Goal: Task Accomplishment & Management: Use online tool/utility

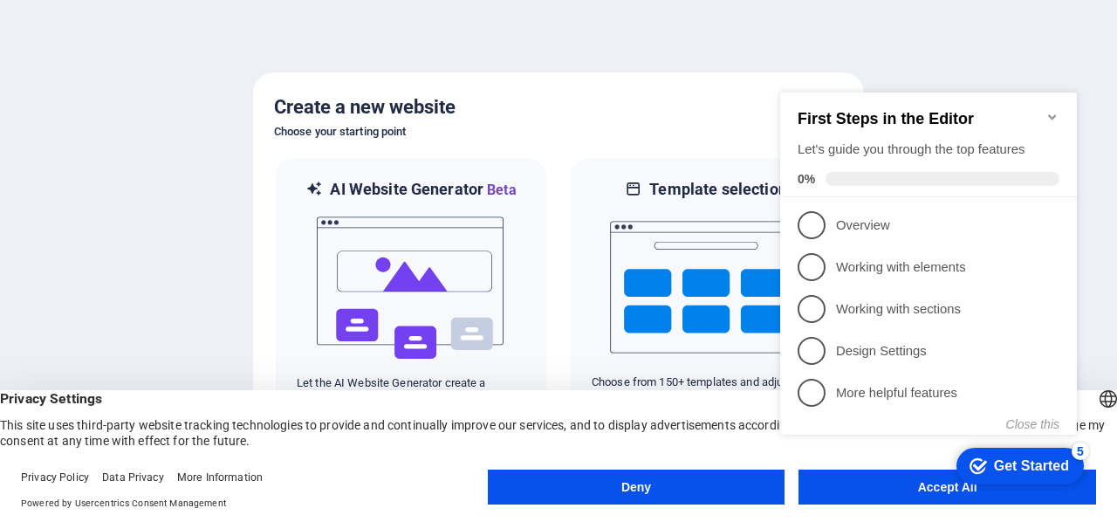
click at [915, 483] on div "checkmark Get Started 5 First Steps in the Editor Let's guide you through the t…" at bounding box center [932, 278] width 318 height 425
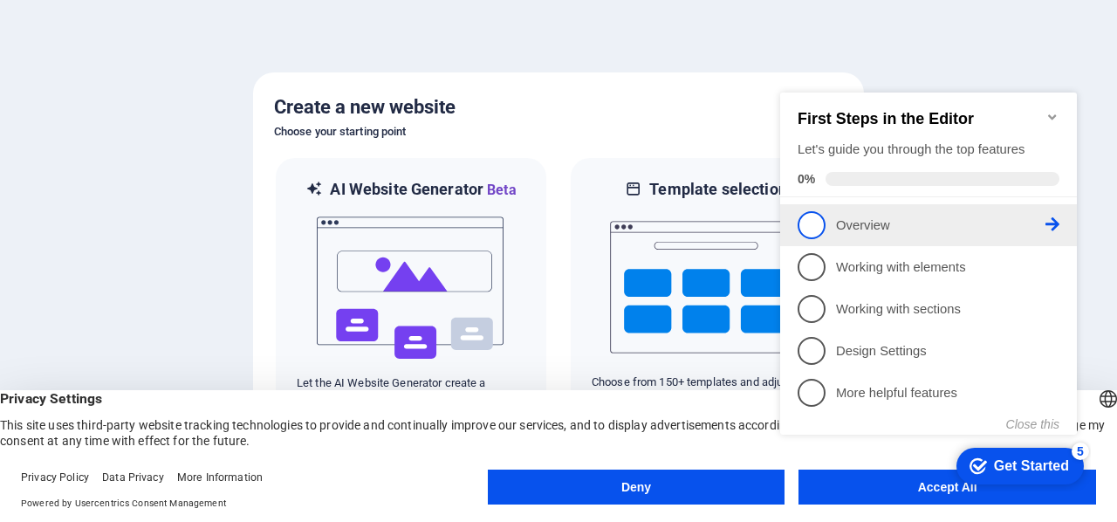
click at [852, 221] on p "Overview - incomplete" at bounding box center [940, 225] width 209 height 18
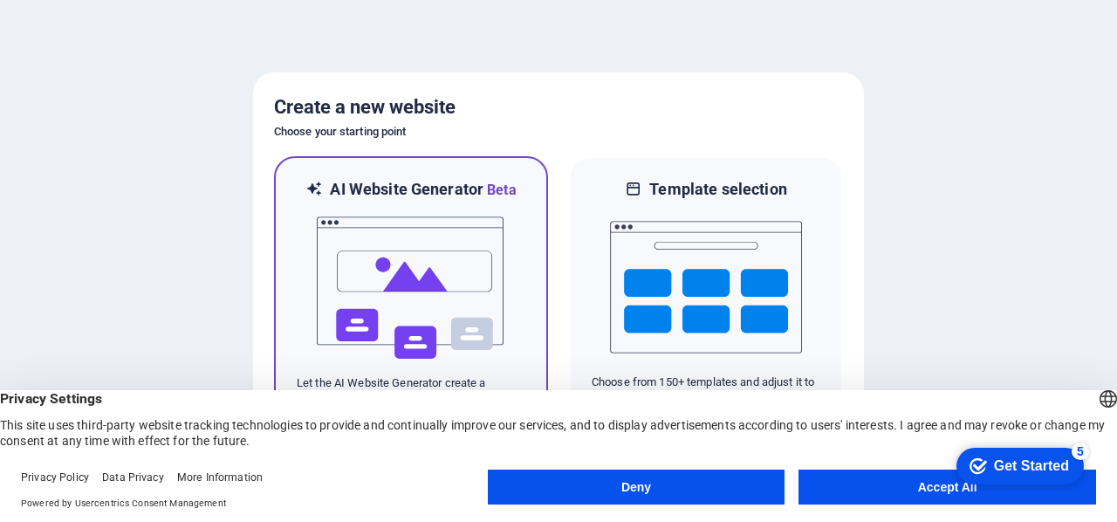
click at [457, 252] on img at bounding box center [411, 288] width 192 height 174
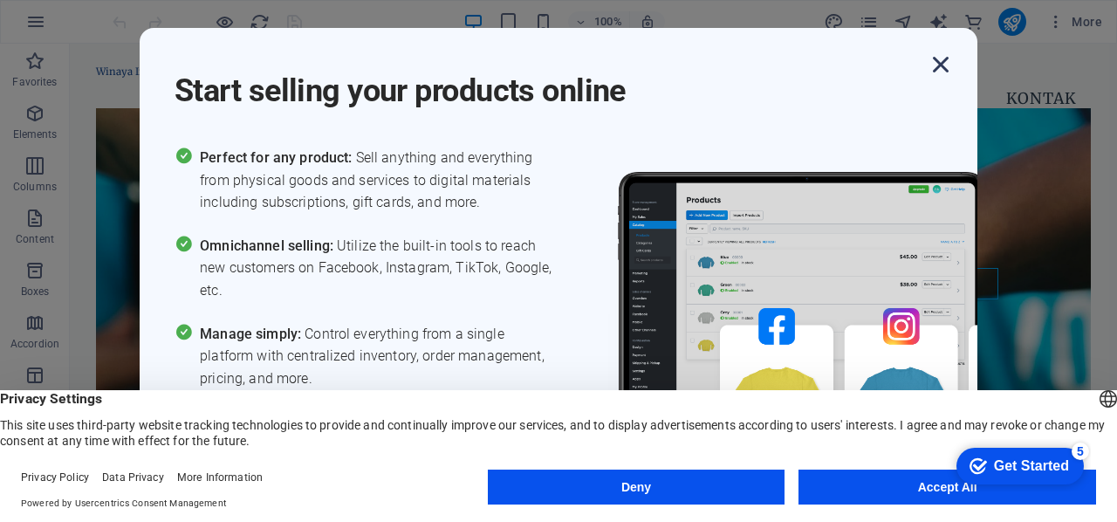
click at [940, 58] on icon "button" at bounding box center [940, 64] width 31 height 31
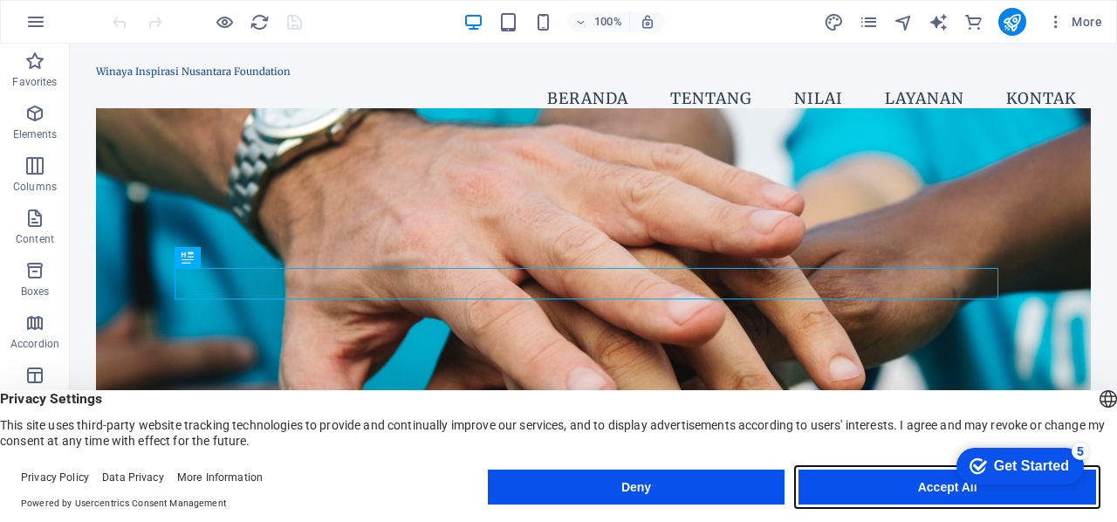
drag, startPoint x: 844, startPoint y: 491, endPoint x: 774, endPoint y: 445, distance: 83.7
click at [844, 491] on button "Accept All" at bounding box center [947, 486] width 298 height 35
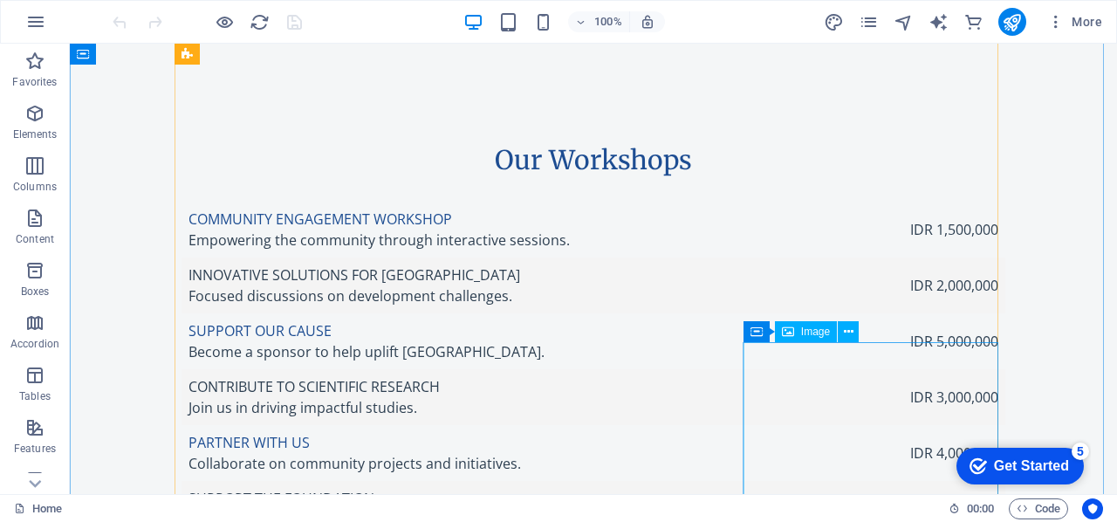
scroll to position [4361, 0]
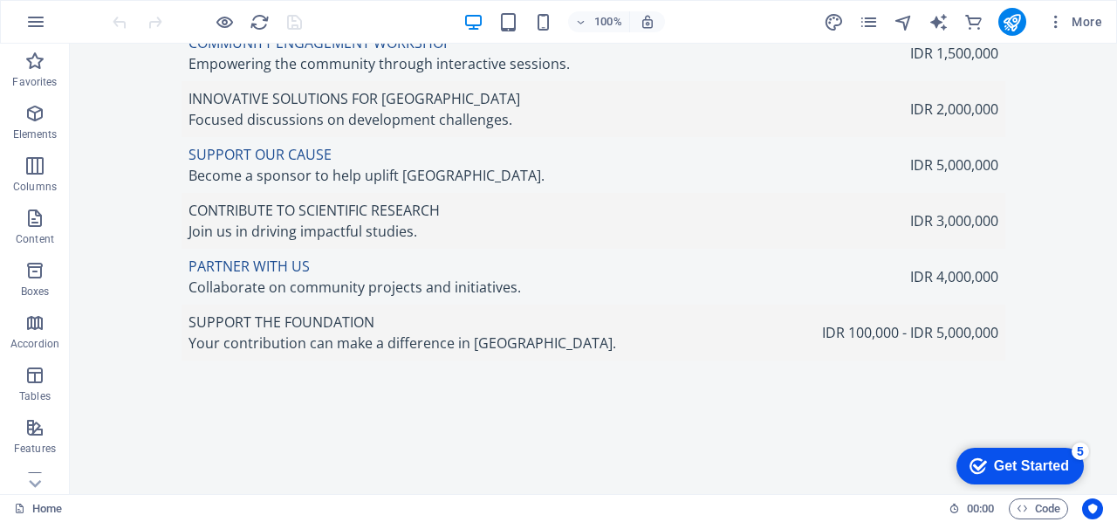
click at [1042, 470] on div "Get Started" at bounding box center [1031, 466] width 75 height 16
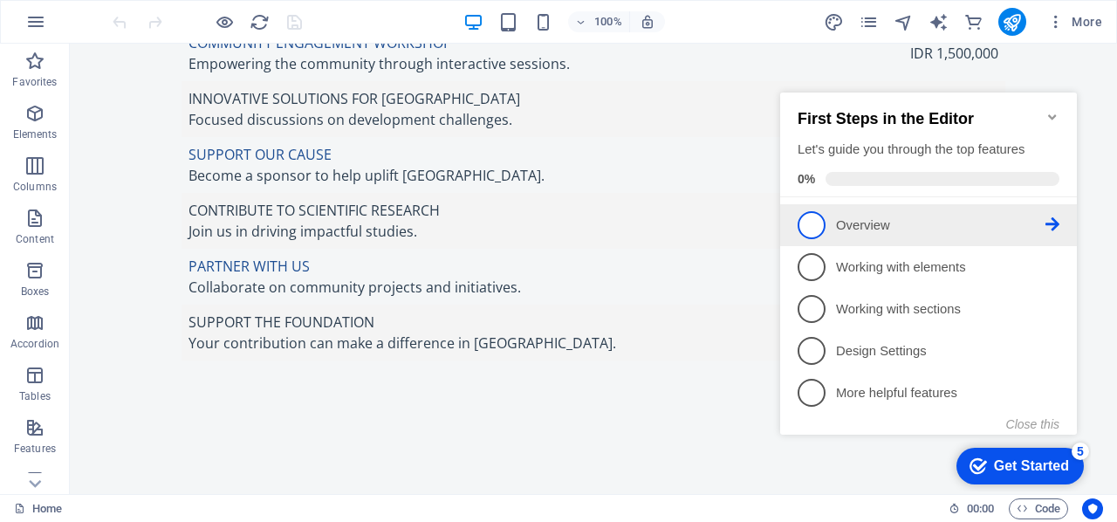
click at [963, 211] on link "1 Overview - incomplete" at bounding box center [928, 225] width 262 height 28
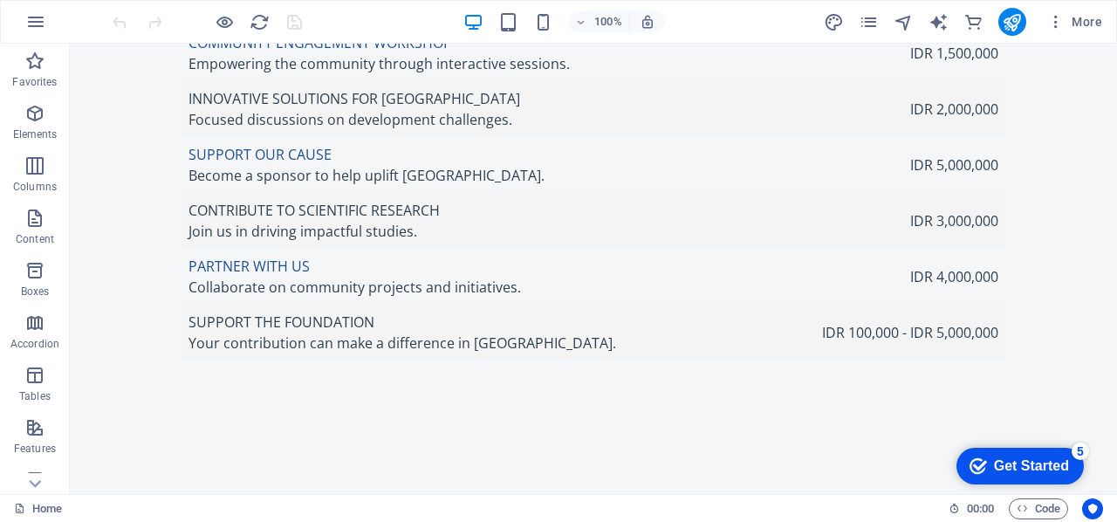
scroll to position [0, 0]
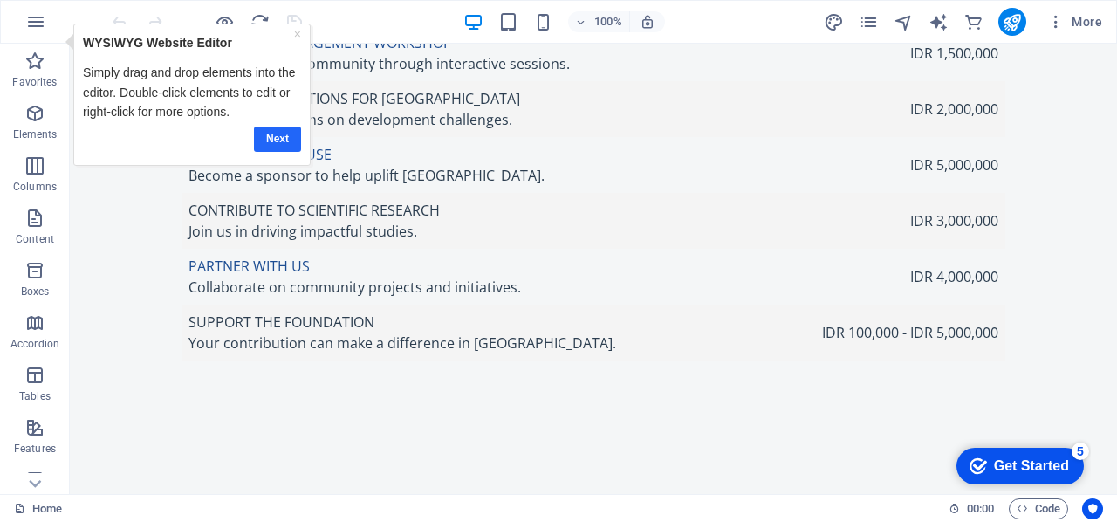
click at [282, 138] on link "Next" at bounding box center [277, 138] width 47 height 25
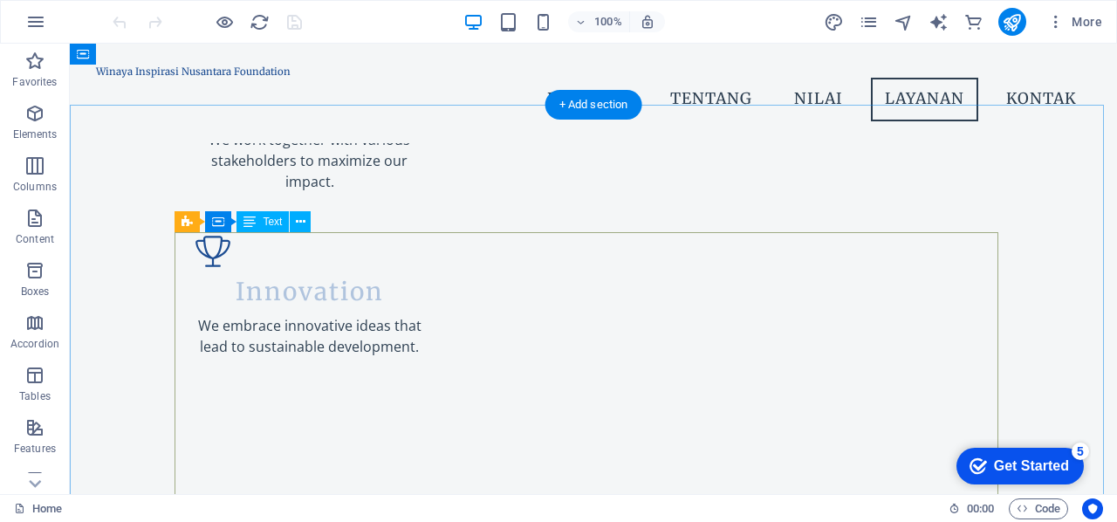
scroll to position [1987, 0]
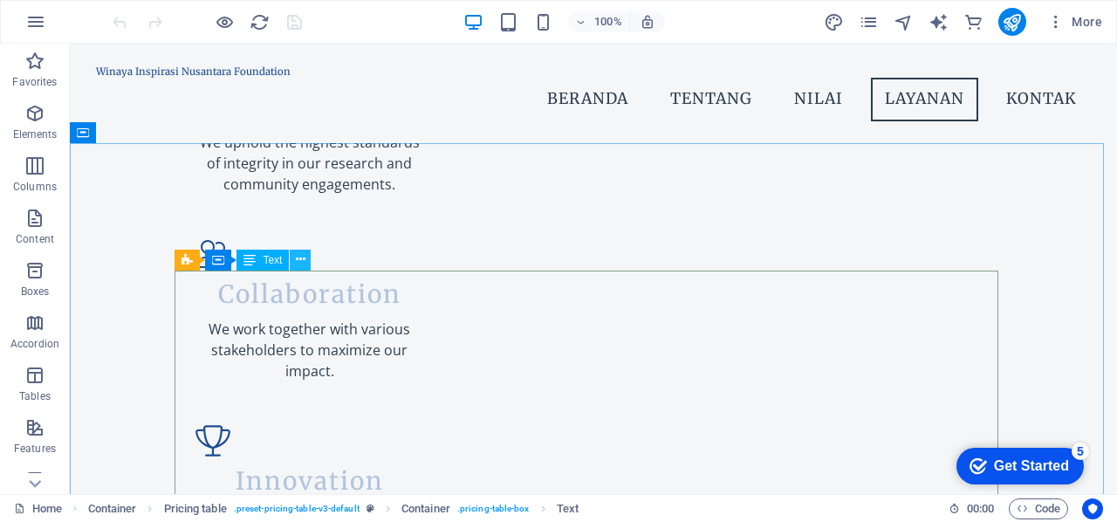
click at [291, 264] on button at bounding box center [300, 260] width 21 height 21
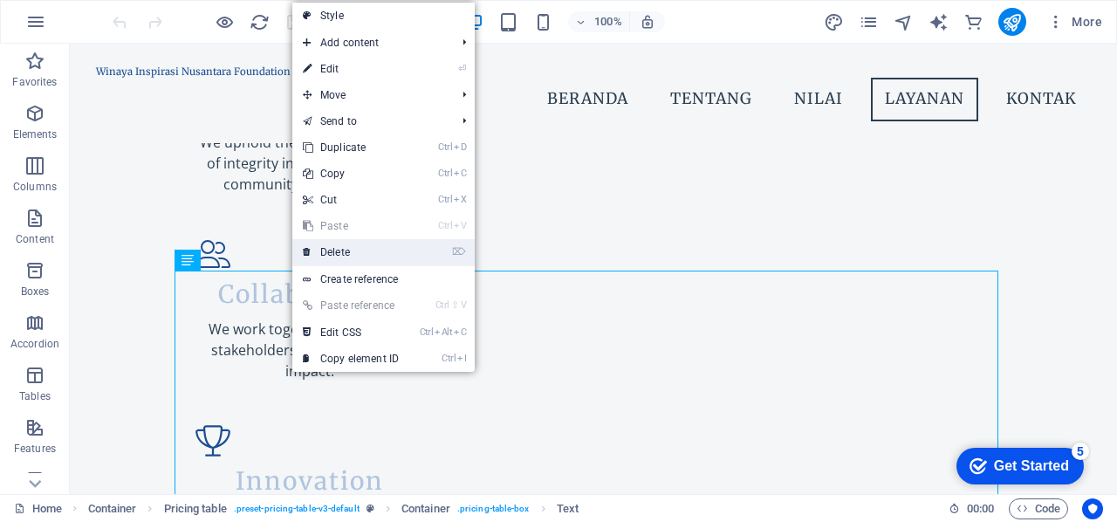
click at [339, 252] on link "⌦ Delete" at bounding box center [350, 252] width 117 height 26
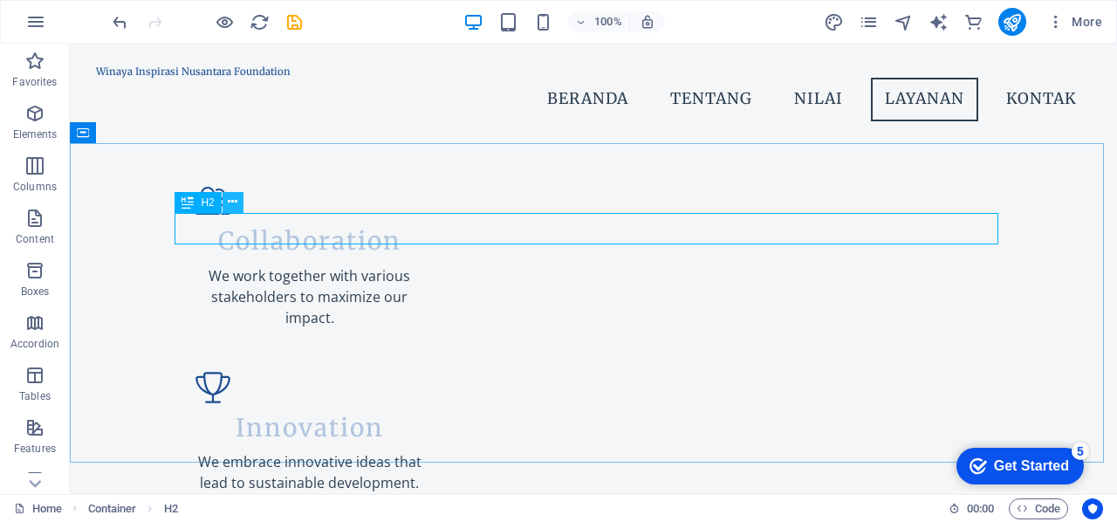
click at [240, 205] on button at bounding box center [232, 202] width 21 height 21
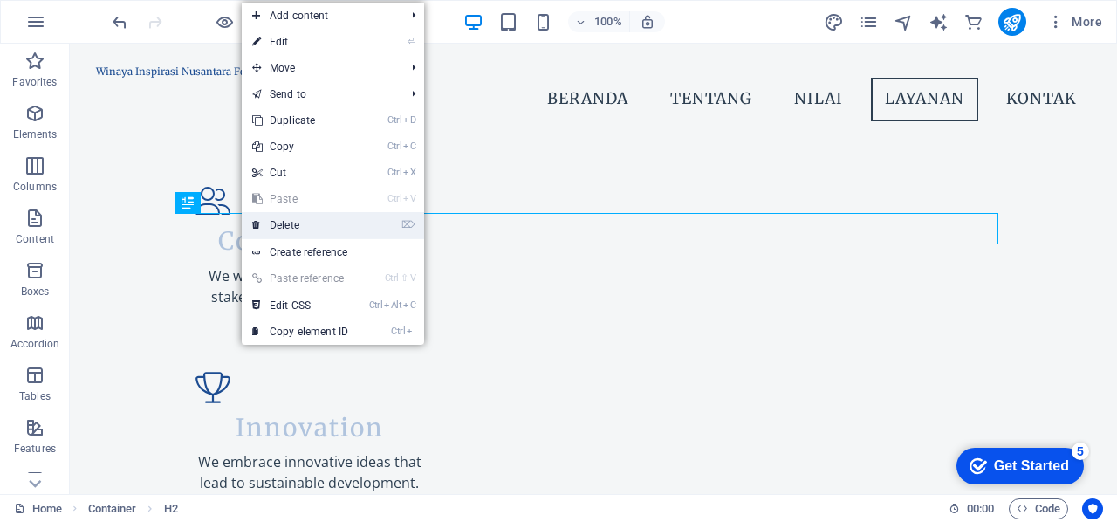
click at [286, 227] on link "⌦ Delete" at bounding box center [300, 225] width 117 height 26
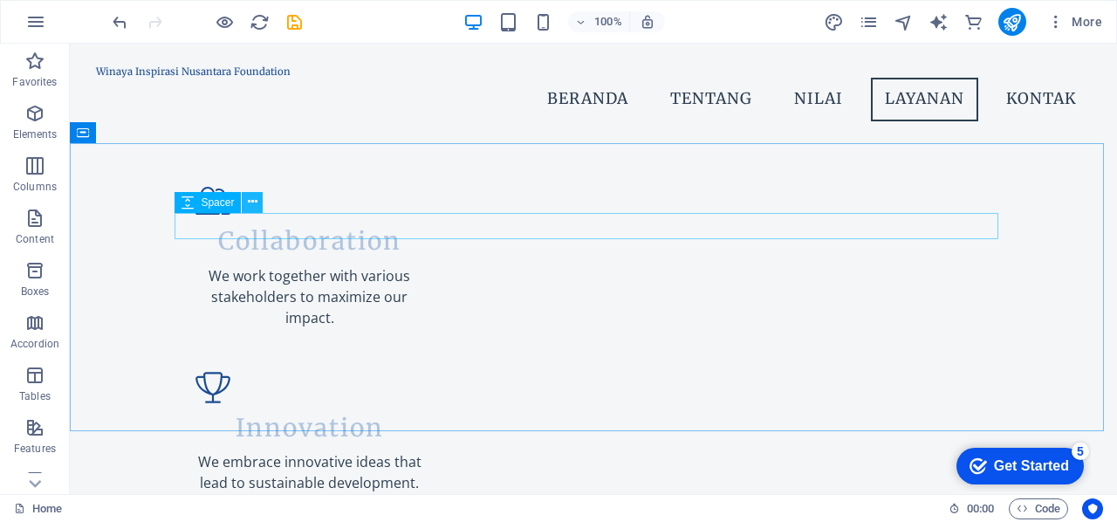
click at [254, 202] on icon at bounding box center [253, 202] width 10 height 18
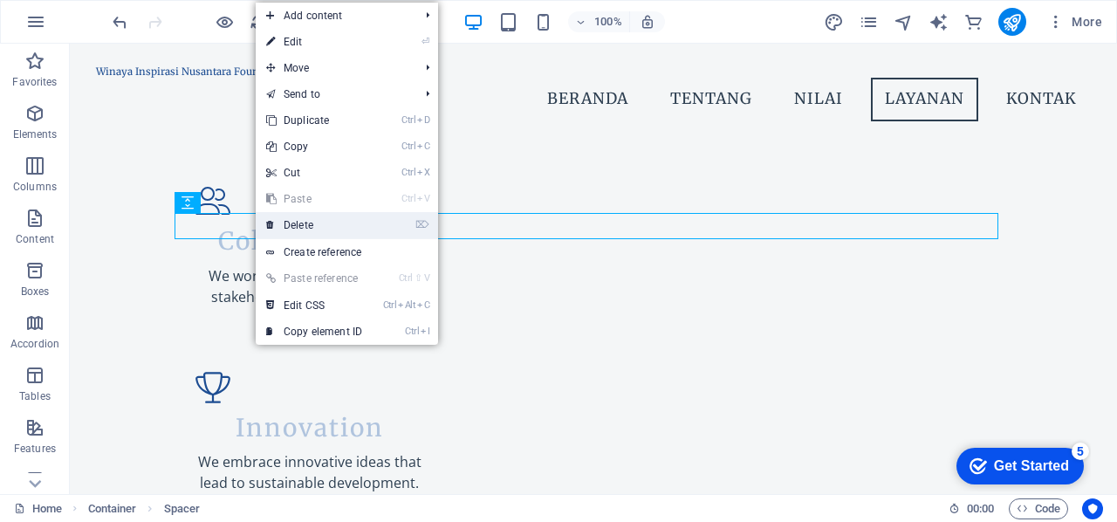
click at [294, 229] on link "⌦ Delete" at bounding box center [314, 225] width 117 height 26
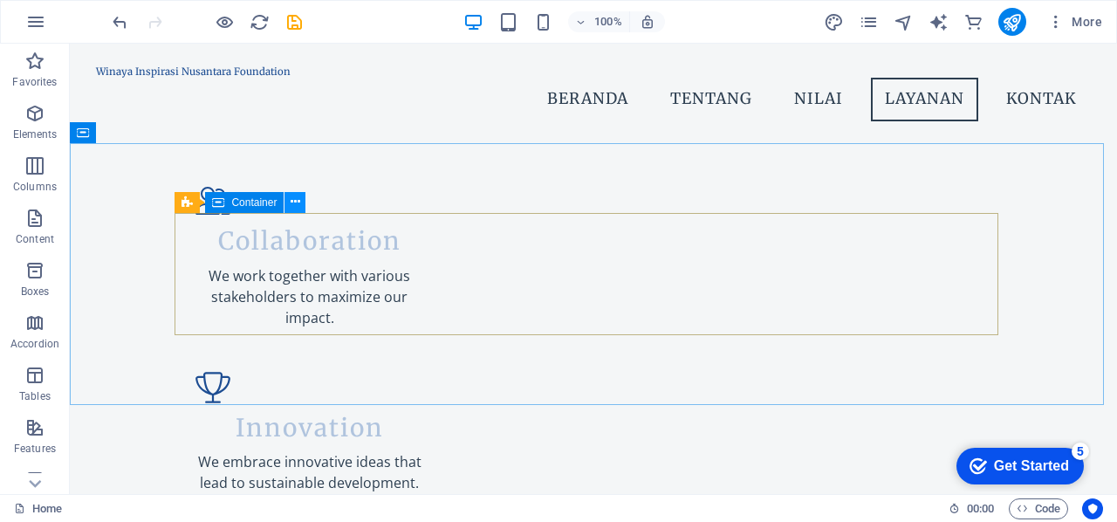
click at [293, 198] on icon at bounding box center [296, 202] width 10 height 18
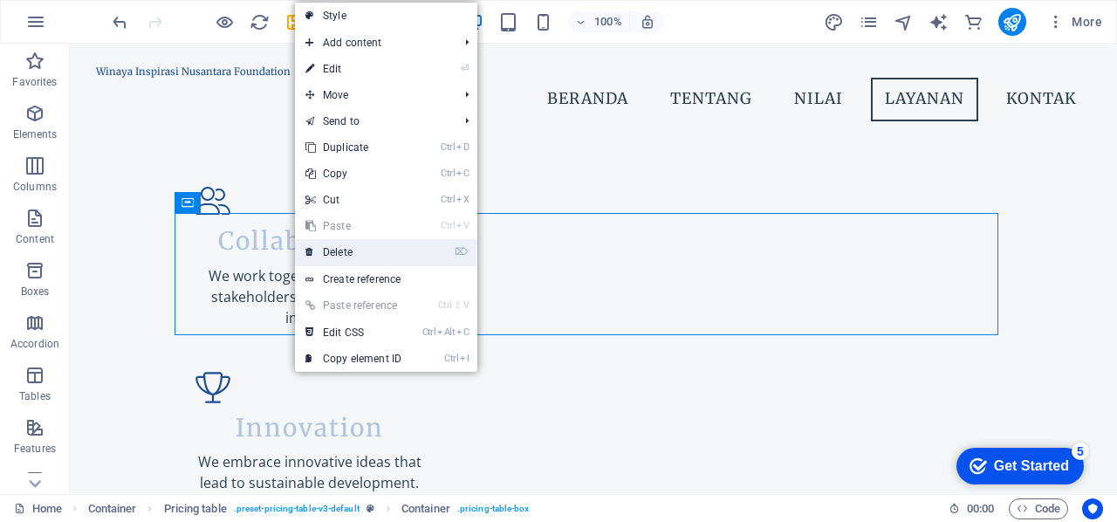
click at [343, 249] on link "⌦ Delete" at bounding box center [353, 252] width 117 height 26
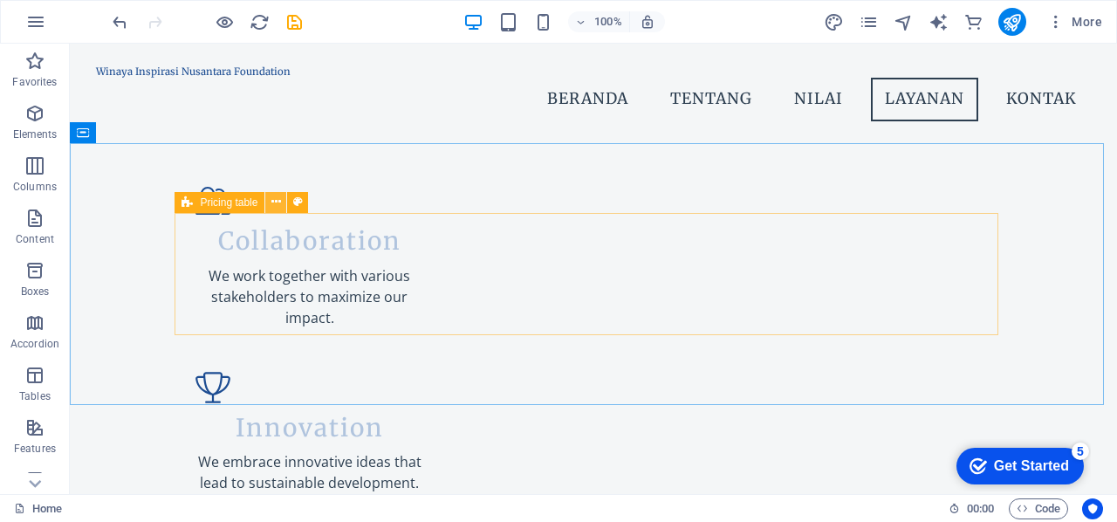
click at [279, 197] on icon at bounding box center [276, 202] width 10 height 18
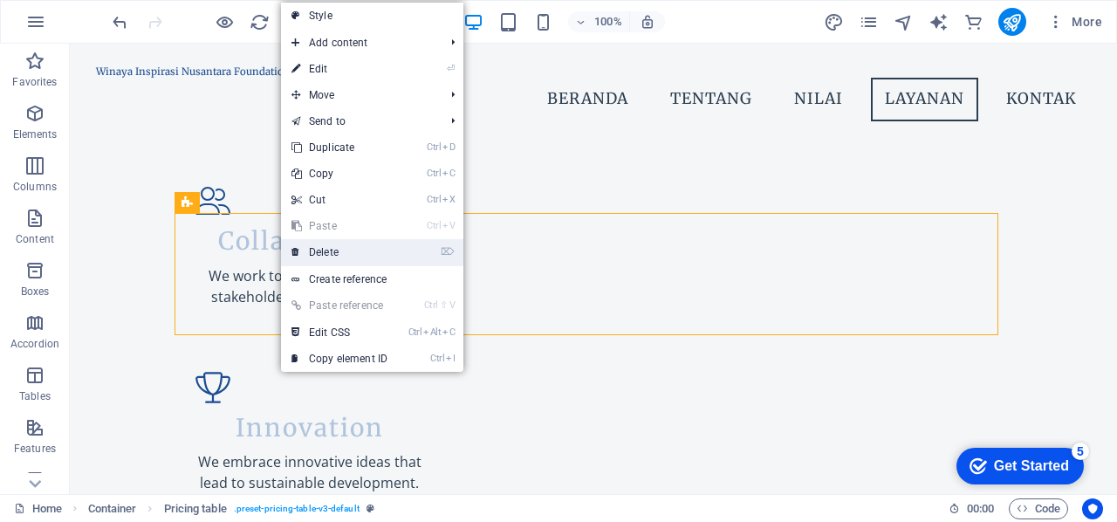
click at [328, 253] on link "⌦ Delete" at bounding box center [339, 252] width 117 height 26
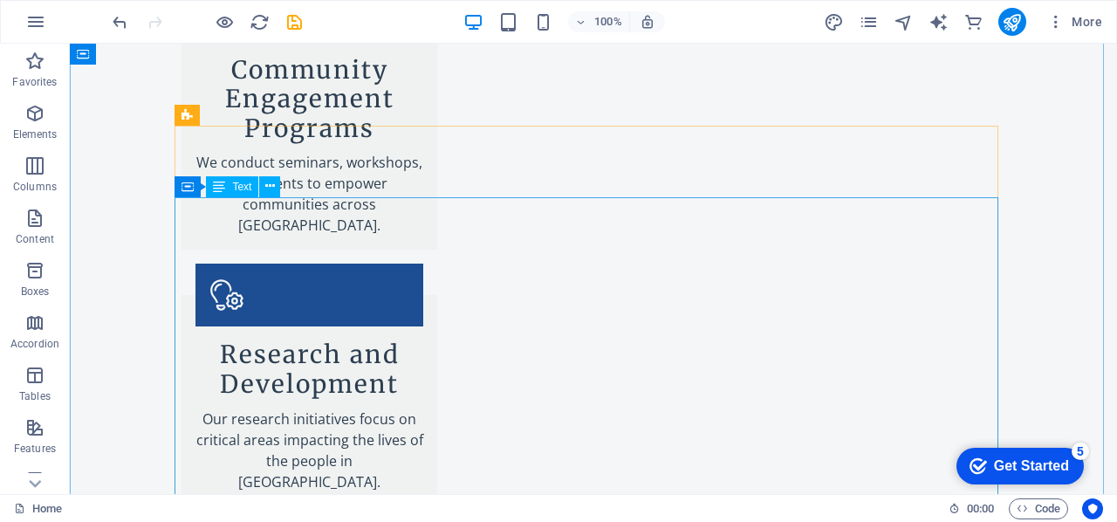
scroll to position [2860, 0]
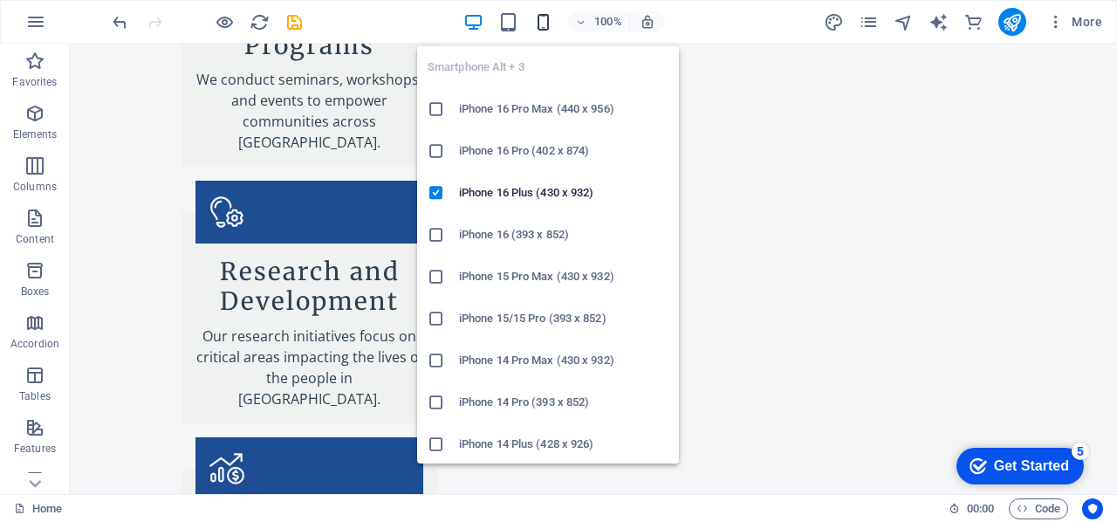
click at [548, 24] on icon "button" at bounding box center [543, 22] width 20 height 20
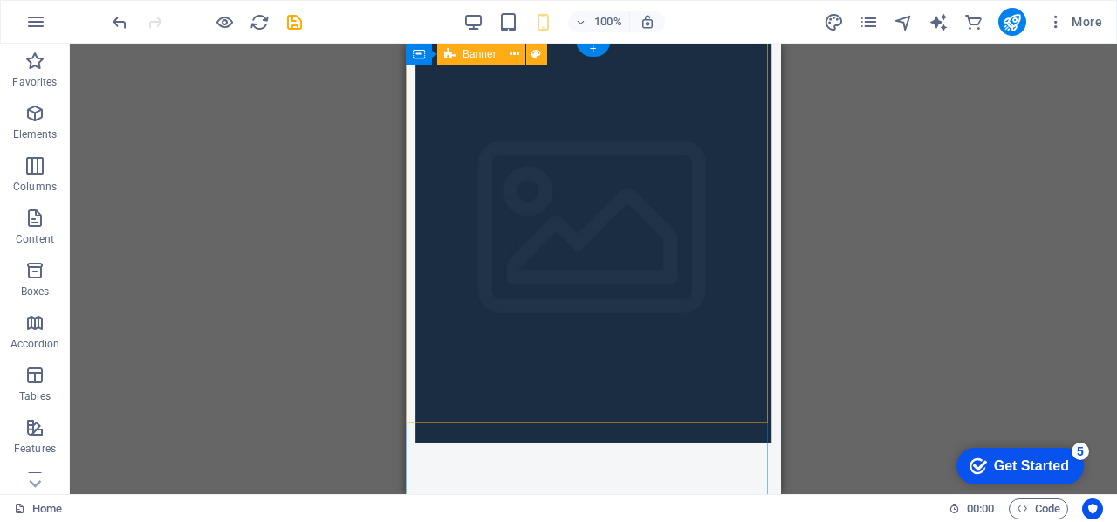
scroll to position [0, 0]
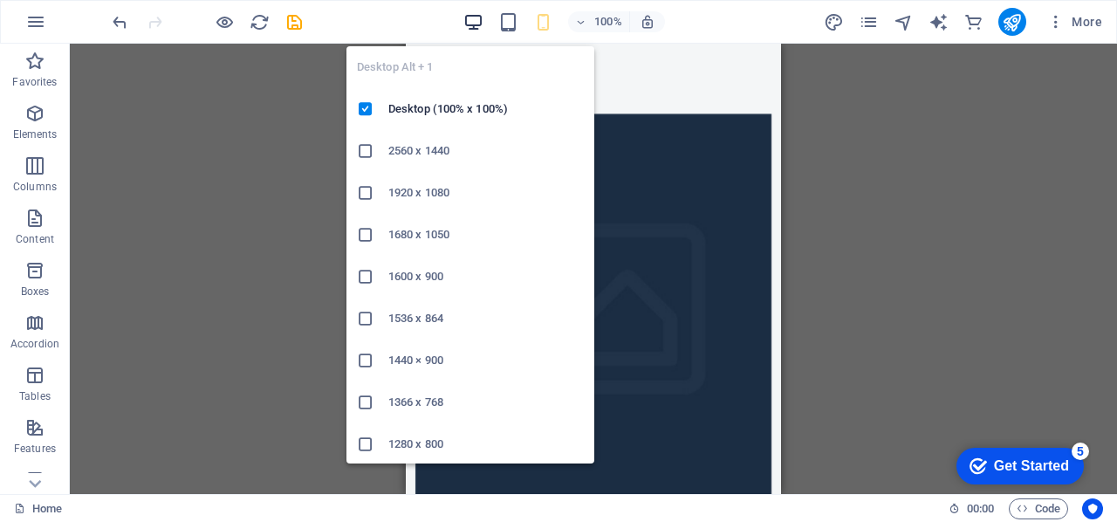
click at [477, 17] on icon "button" at bounding box center [473, 22] width 20 height 20
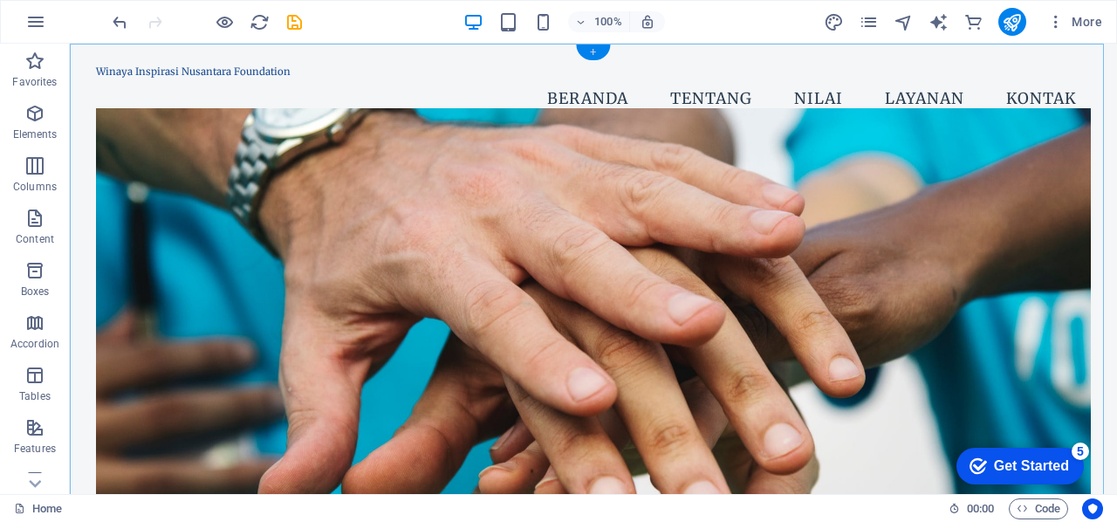
drag, startPoint x: 596, startPoint y: 51, endPoint x: 358, endPoint y: 167, distance: 264.6
click at [596, 51] on div "+" at bounding box center [593, 52] width 34 height 16
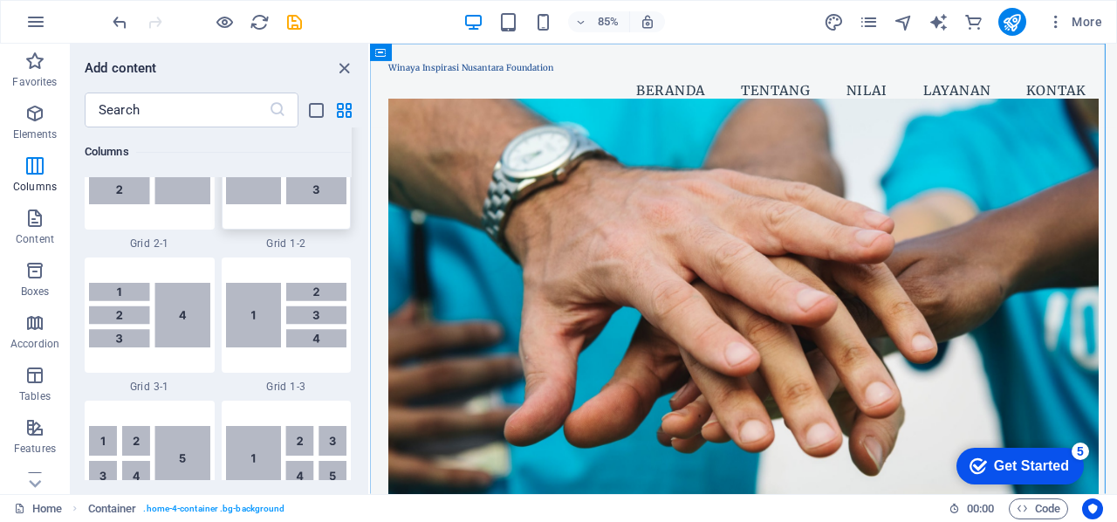
scroll to position [2180, 0]
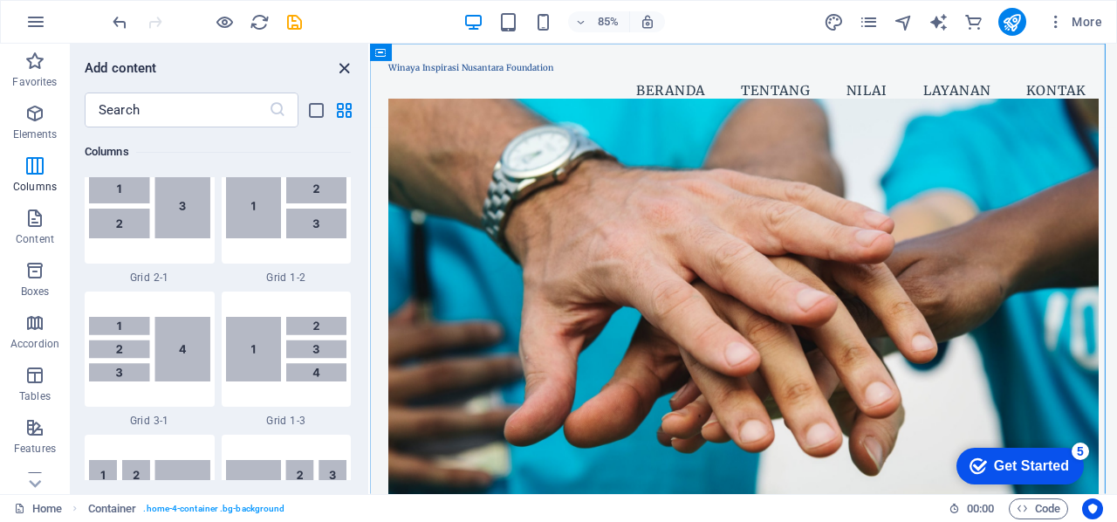
drag, startPoint x: 342, startPoint y: 72, endPoint x: 274, endPoint y: 32, distance: 78.6
click at [342, 72] on icon "close panel" at bounding box center [344, 68] width 20 height 20
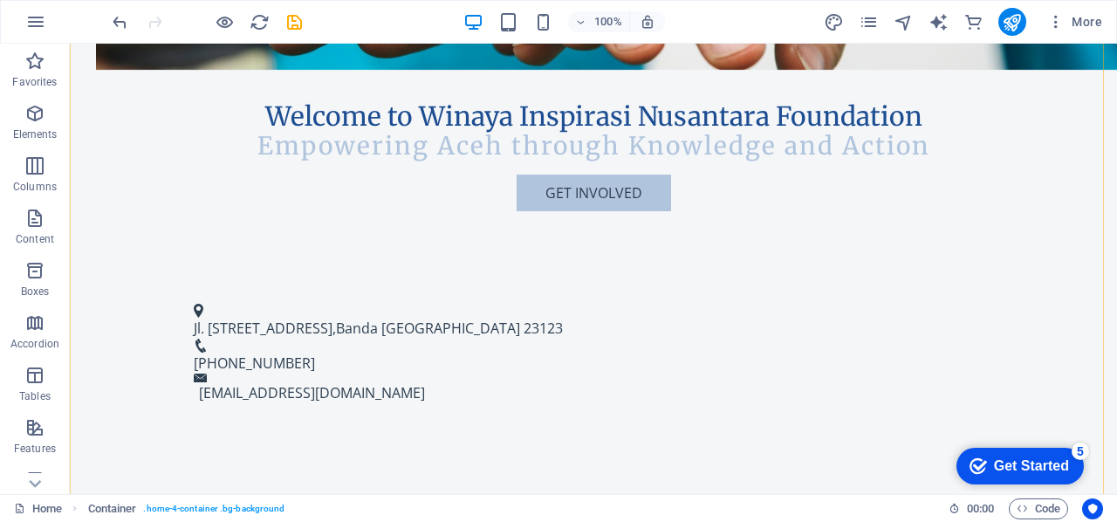
scroll to position [611, 0]
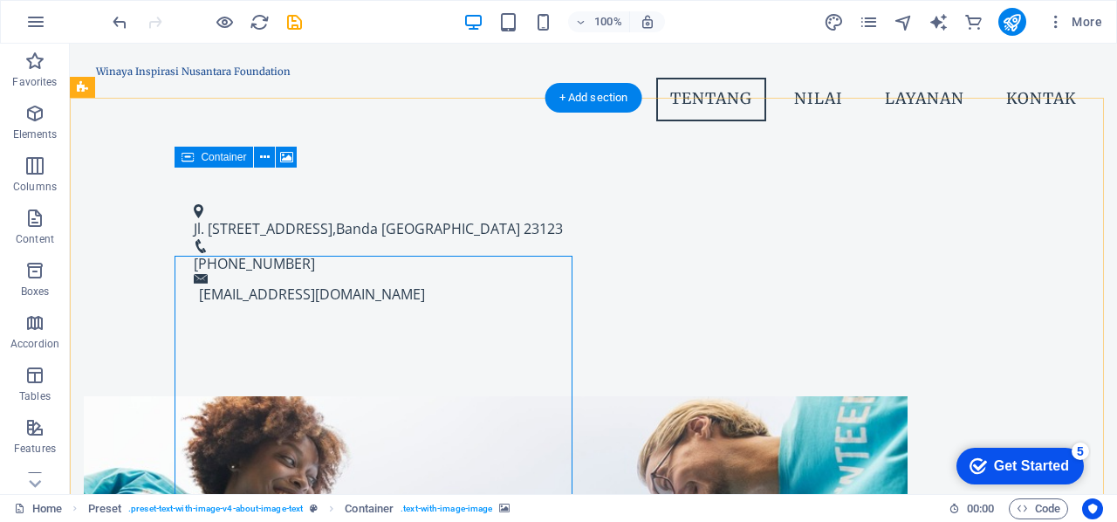
scroll to position [348, 0]
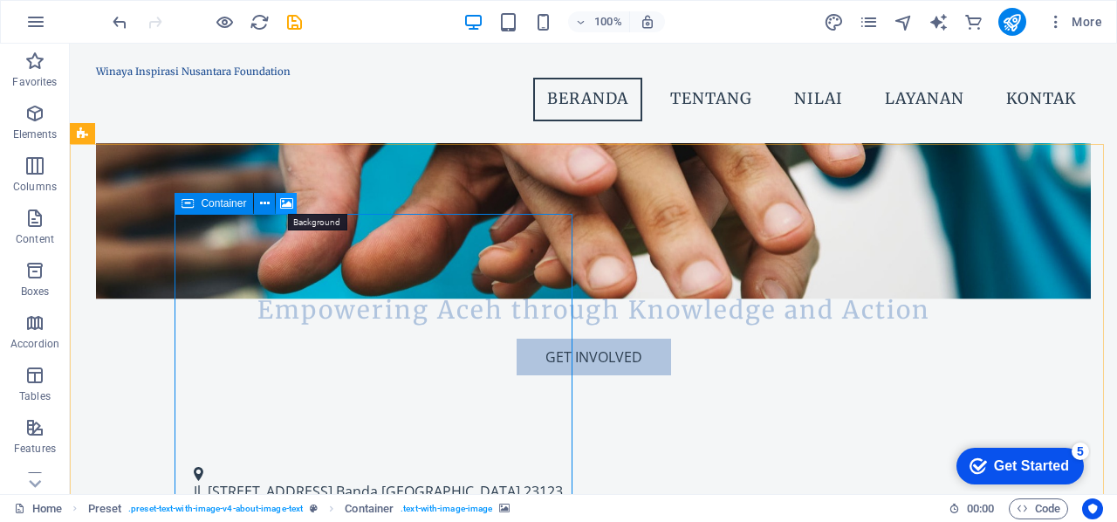
click at [280, 202] on icon at bounding box center [286, 204] width 13 height 18
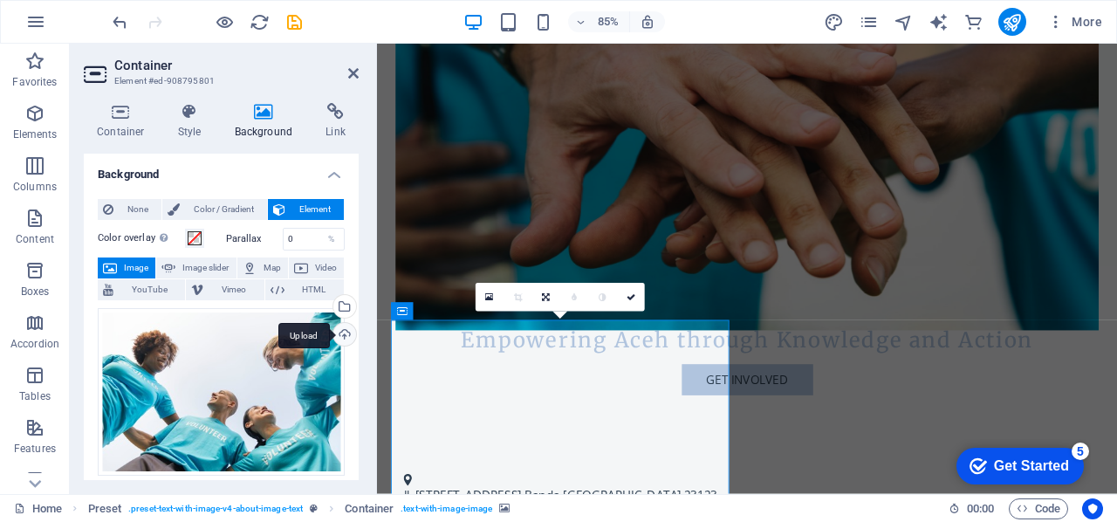
click at [340, 332] on div "Upload" at bounding box center [343, 336] width 26 height 26
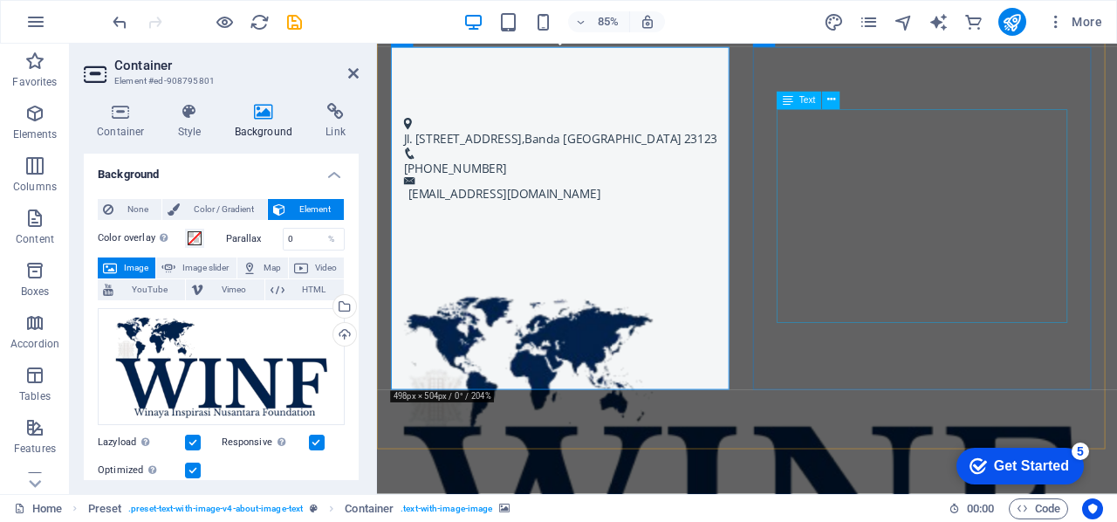
scroll to position [784, 0]
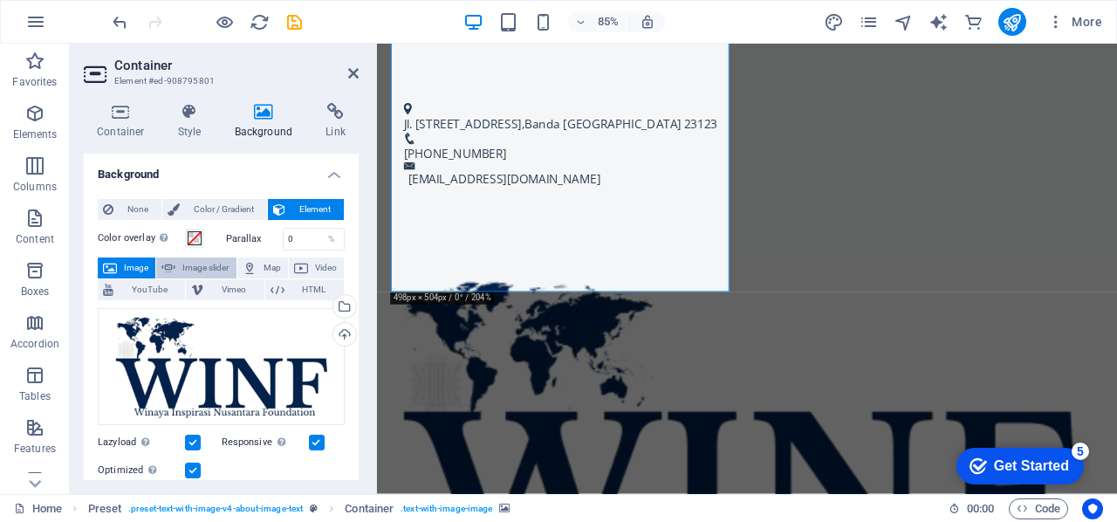
click at [199, 268] on span "Image slider" at bounding box center [206, 267] width 50 height 21
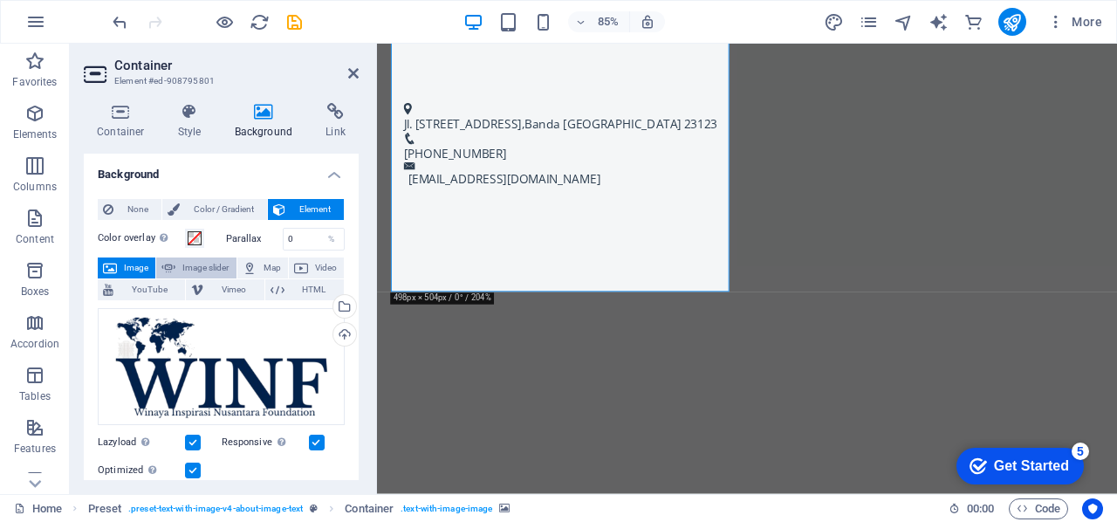
select select "ms"
select select "s"
select select "progressive"
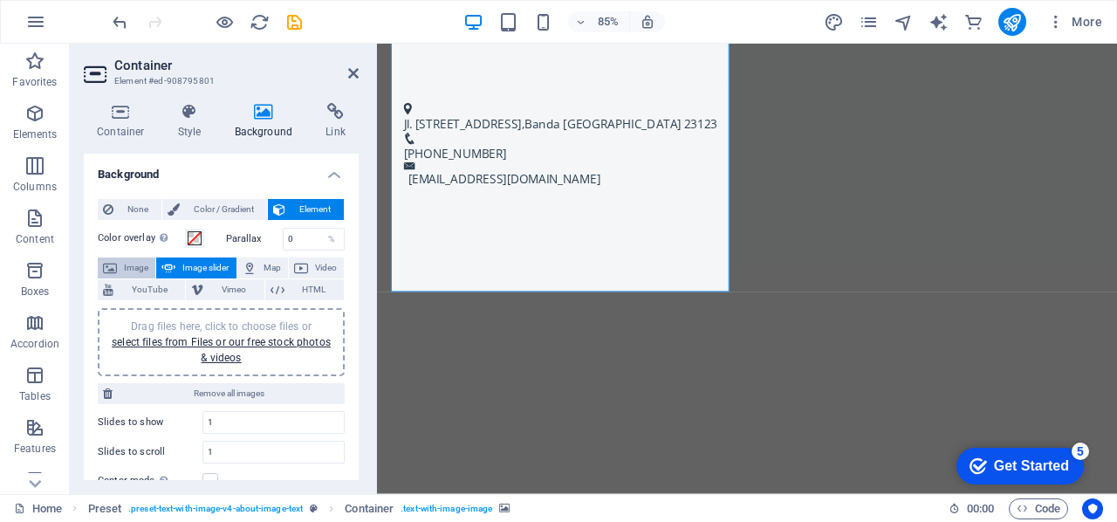
click at [127, 264] on span "Image" at bounding box center [136, 267] width 28 height 21
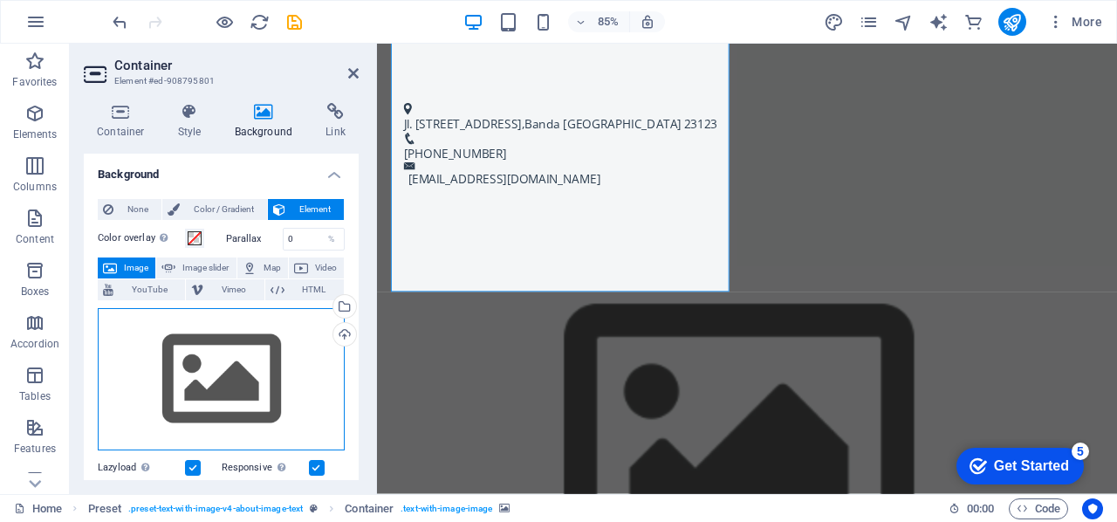
click at [248, 340] on div "Drag files here, click to choose files or select files from Files or our free s…" at bounding box center [221, 379] width 247 height 143
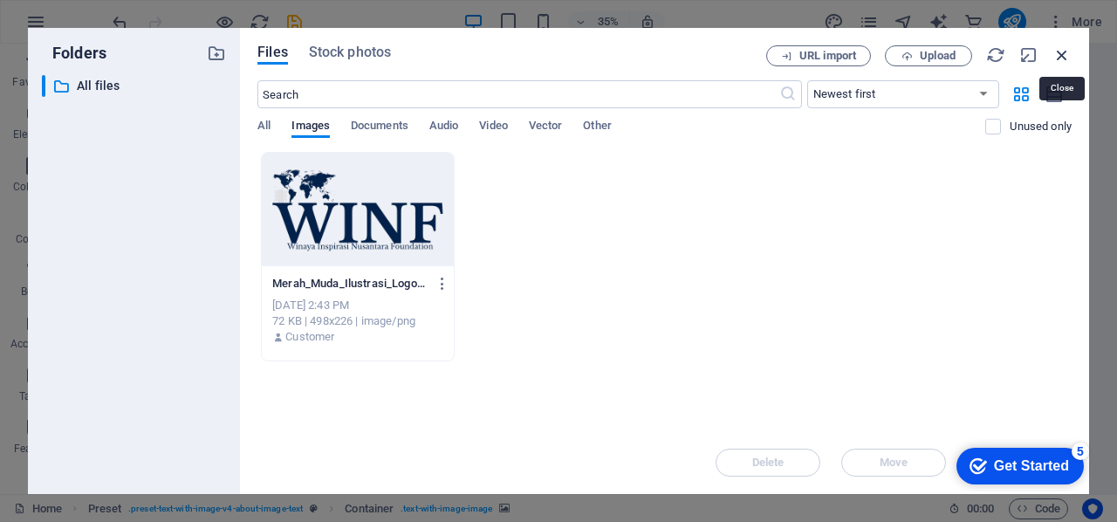
click at [1054, 51] on icon "button" at bounding box center [1061, 54] width 19 height 19
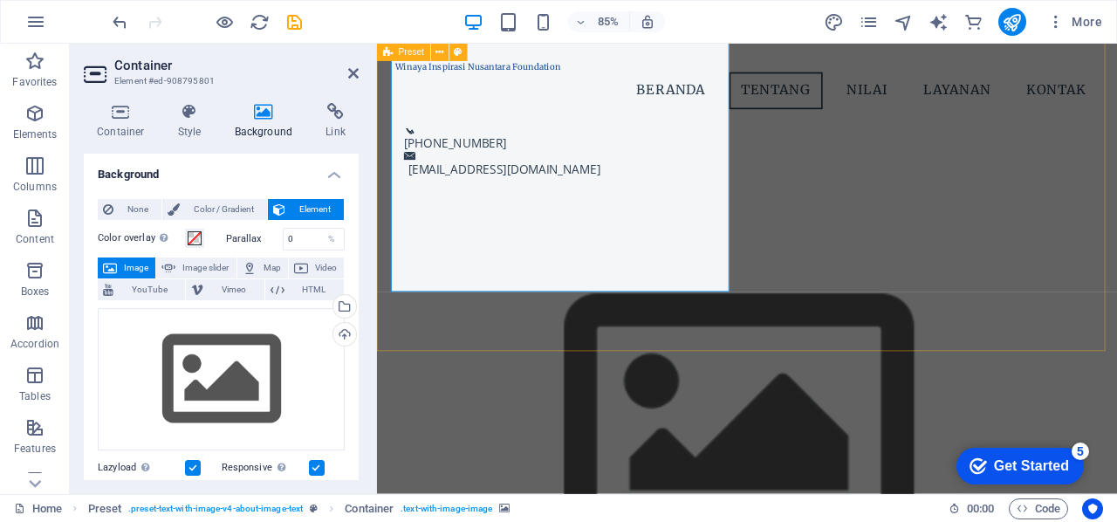
scroll to position [434, 0]
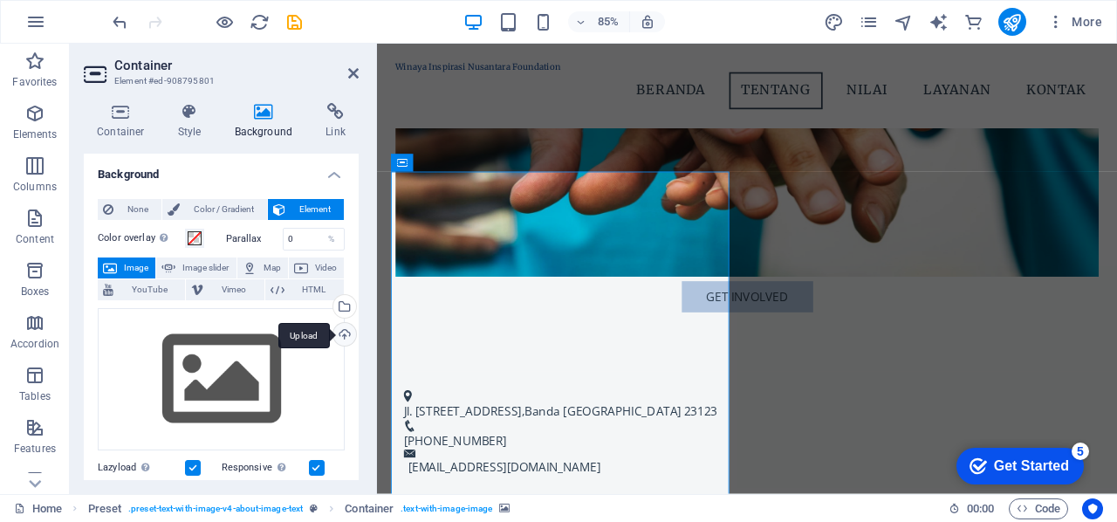
click at [345, 333] on div "Upload" at bounding box center [343, 336] width 26 height 26
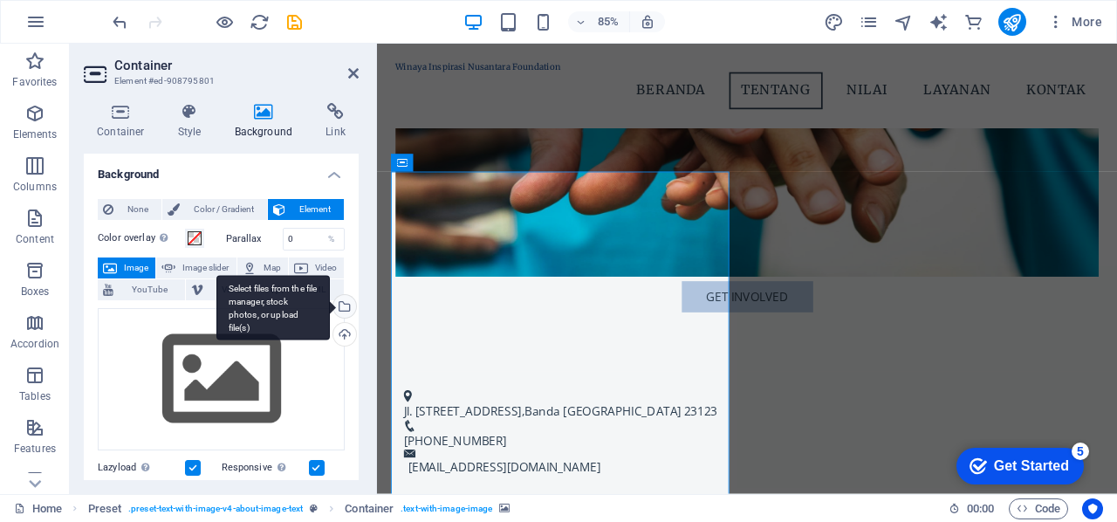
click at [344, 308] on div "Select files from the file manager, stock photos, or upload file(s)" at bounding box center [343, 308] width 26 height 26
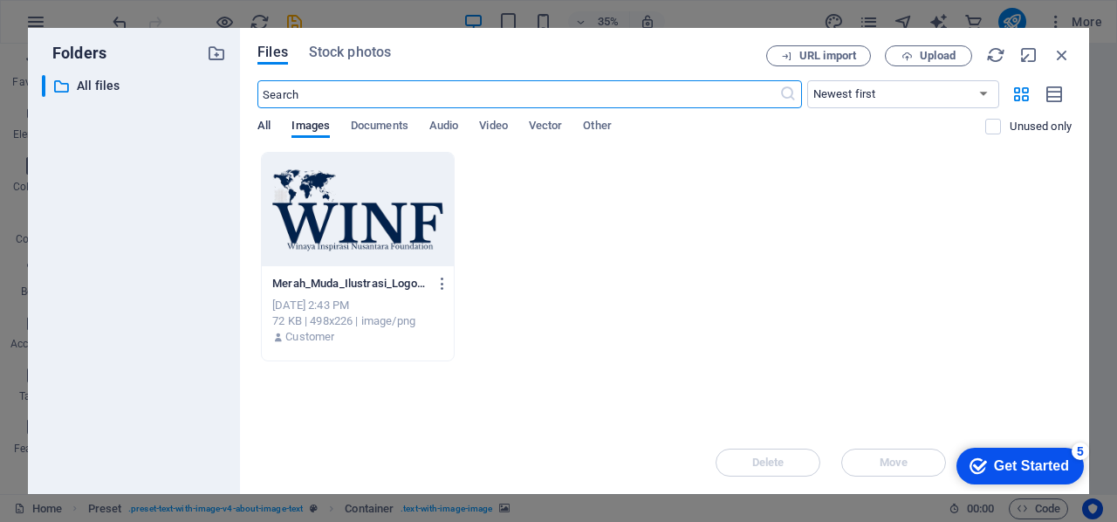
click at [265, 123] on span "All" at bounding box center [263, 127] width 13 height 24
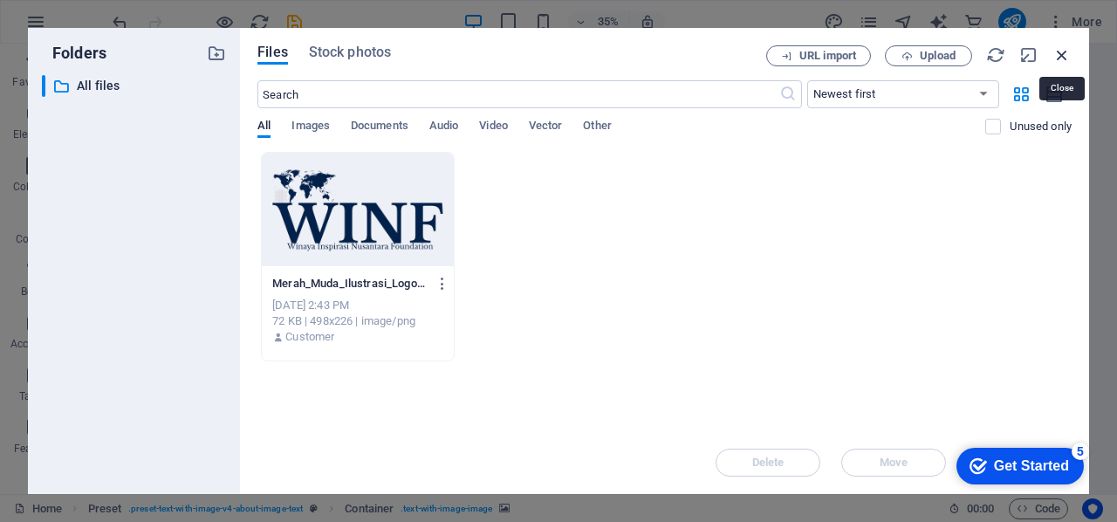
click at [1067, 51] on icon "button" at bounding box center [1061, 54] width 19 height 19
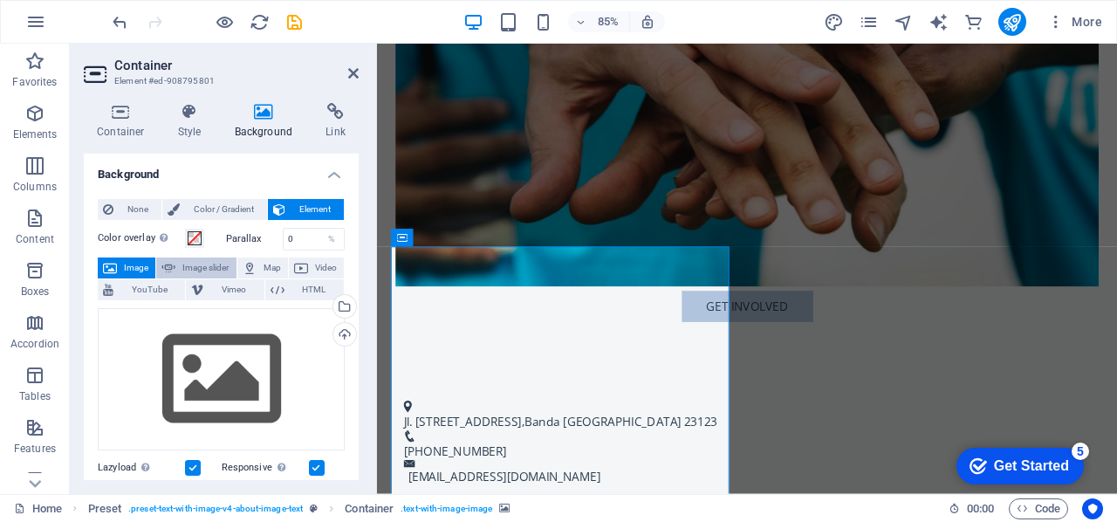
click at [171, 268] on icon at bounding box center [168, 267] width 14 height 21
select select "ms"
select select "s"
select select "progressive"
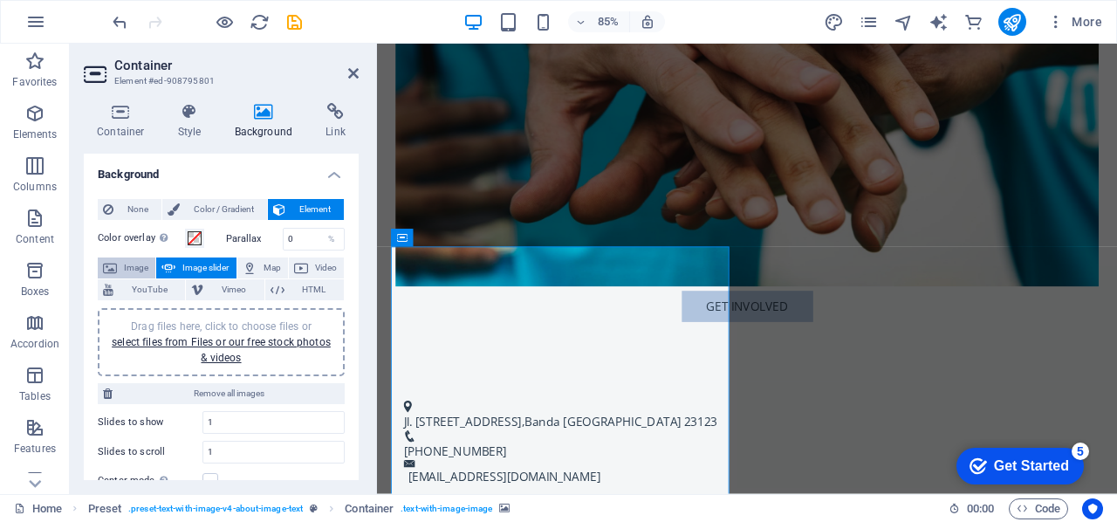
click at [133, 265] on span "Image" at bounding box center [136, 267] width 28 height 21
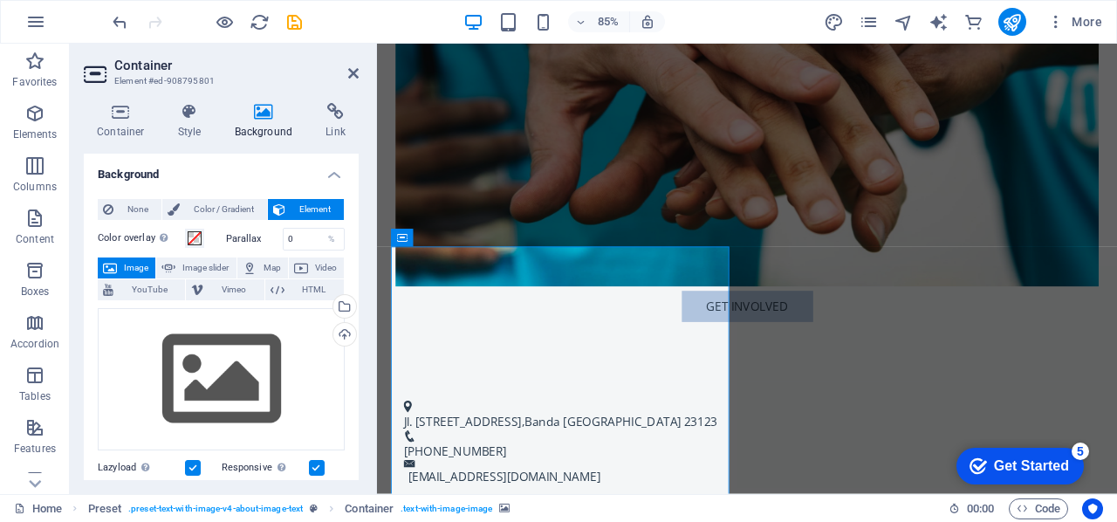
click at [352, 64] on h2 "Container" at bounding box center [236, 66] width 244 height 16
click at [352, 70] on icon at bounding box center [353, 73] width 10 height 14
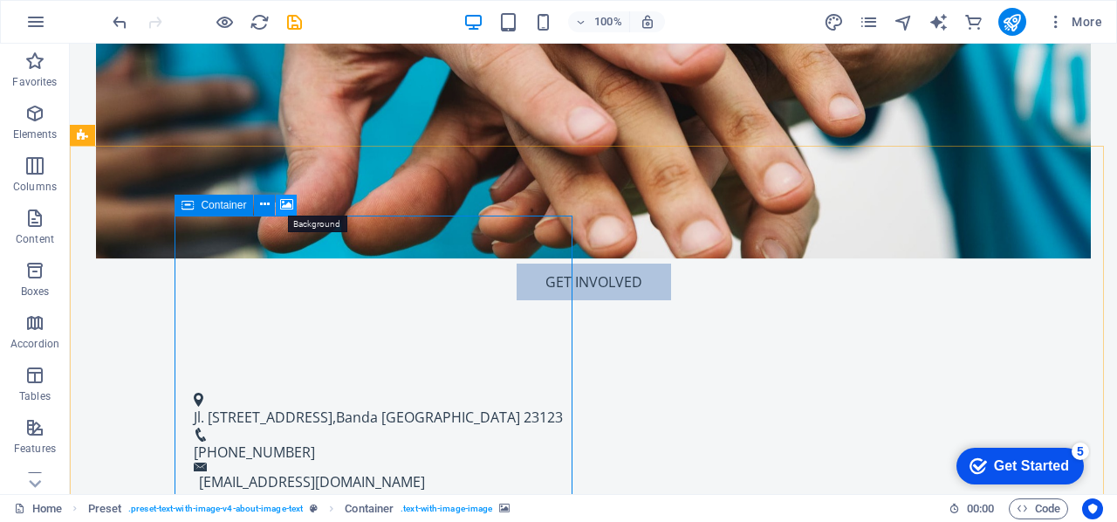
click at [283, 205] on icon at bounding box center [286, 204] width 13 height 18
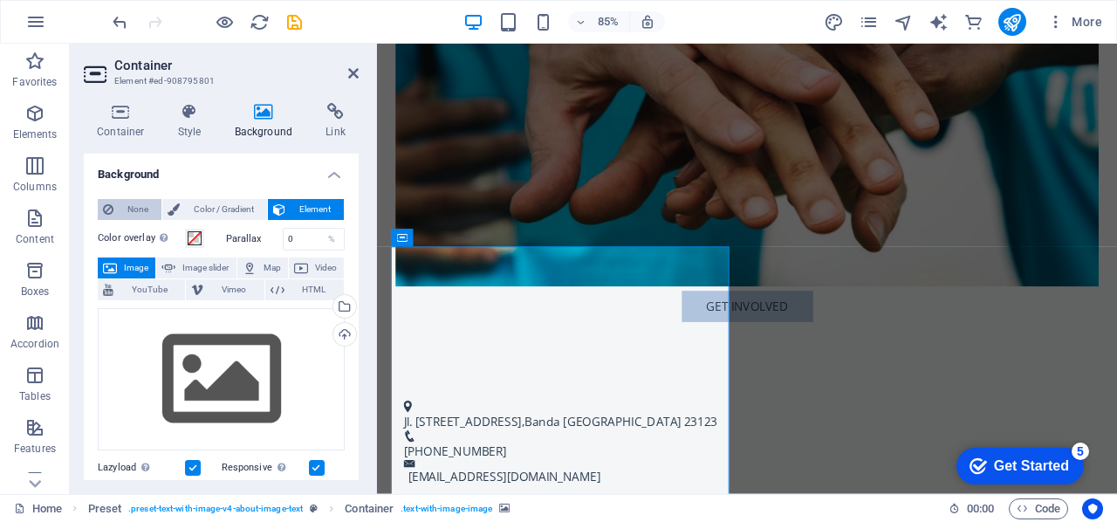
click at [125, 211] on span "None" at bounding box center [138, 209] width 38 height 21
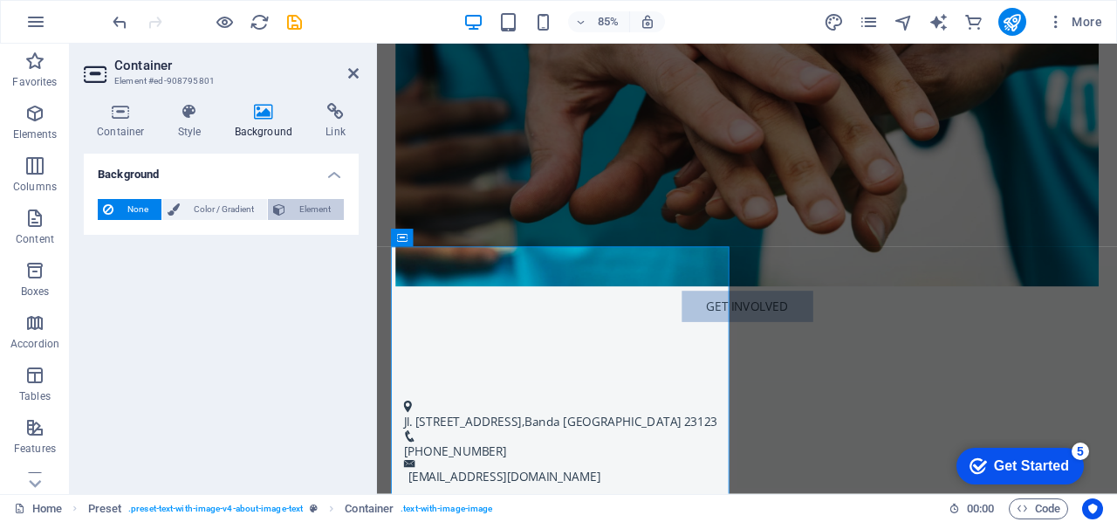
click at [312, 209] on span "Element" at bounding box center [315, 209] width 48 height 21
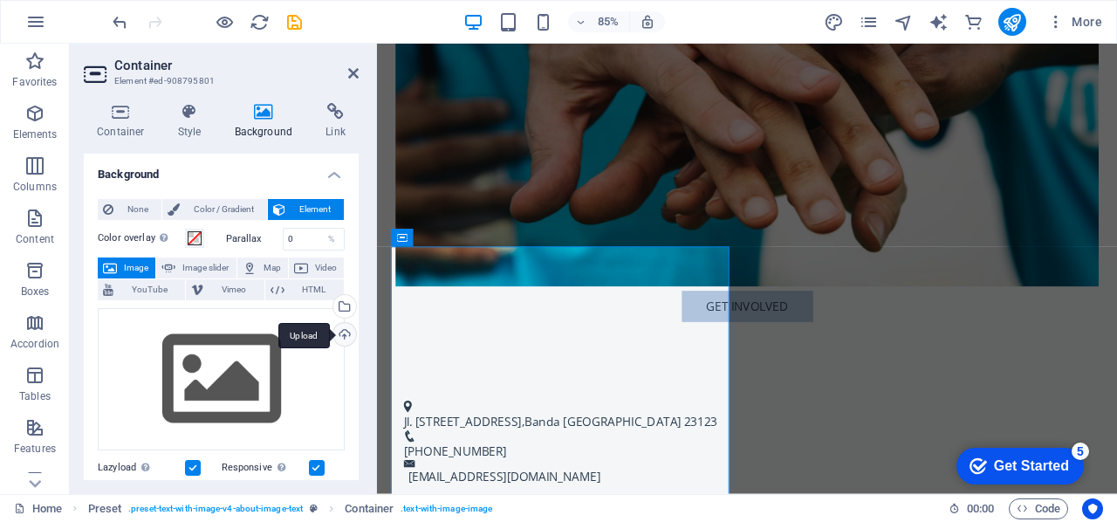
click at [338, 329] on div "Upload" at bounding box center [343, 336] width 26 height 26
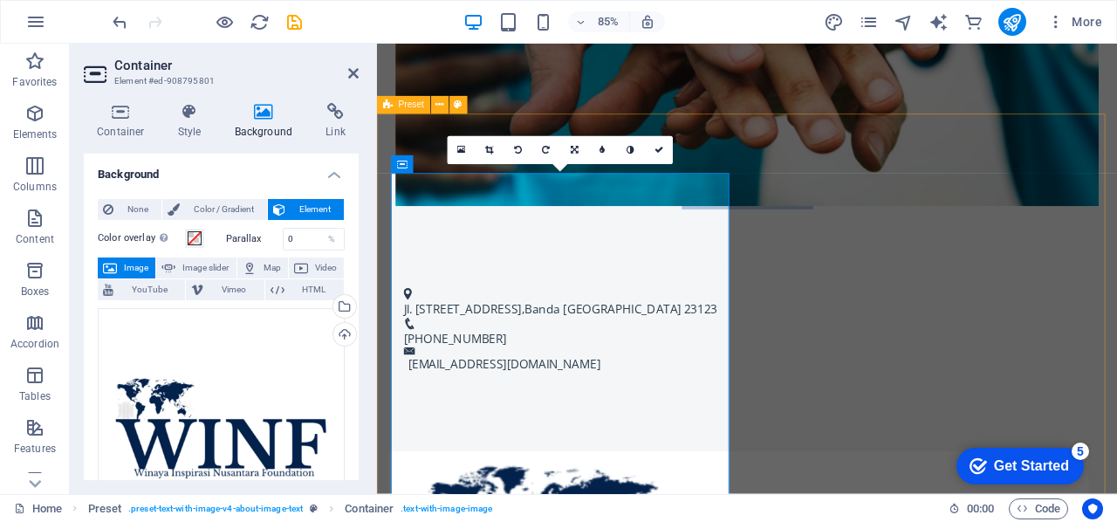
scroll to position [609, 0]
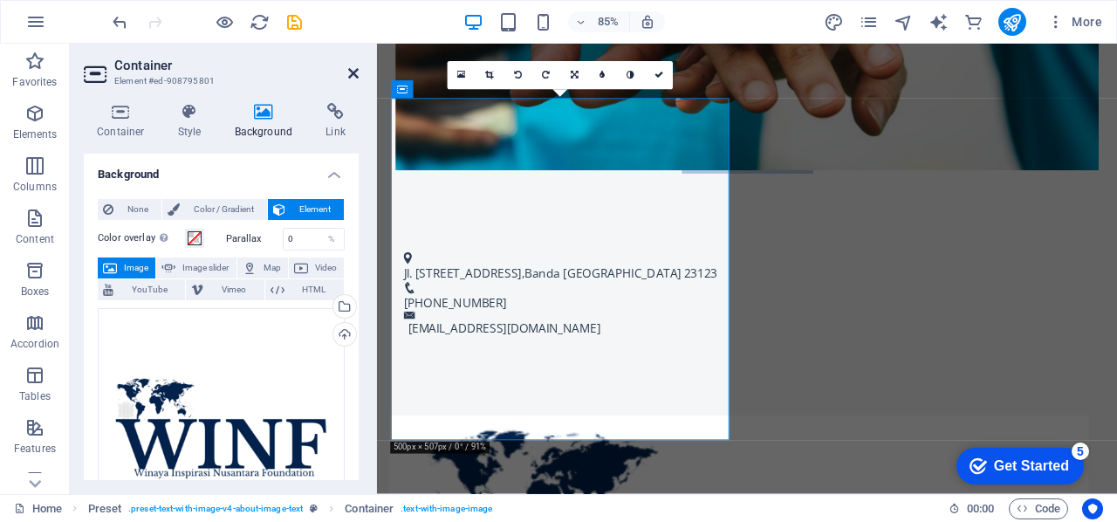
click at [356, 71] on icon at bounding box center [353, 73] width 10 height 14
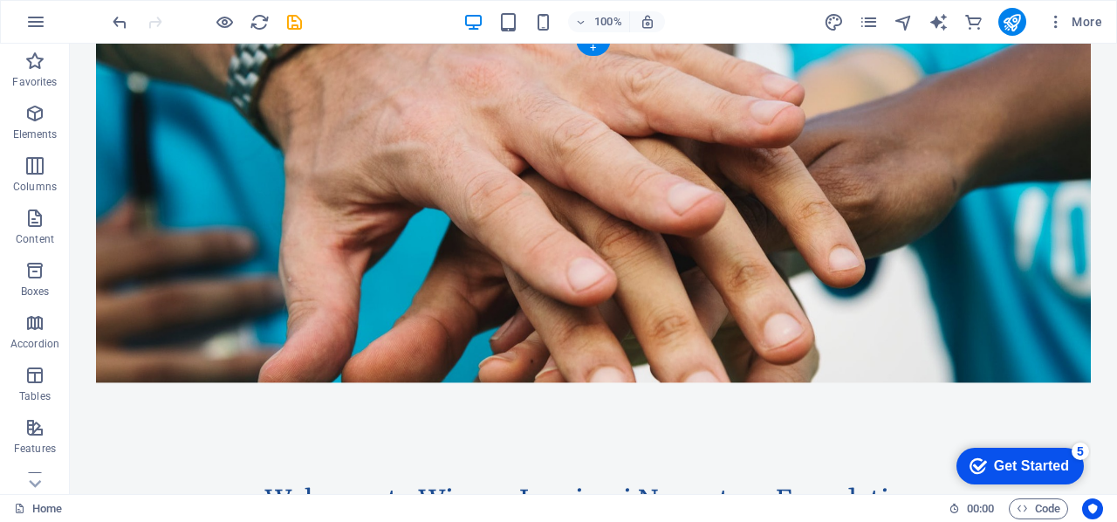
scroll to position [0, 0]
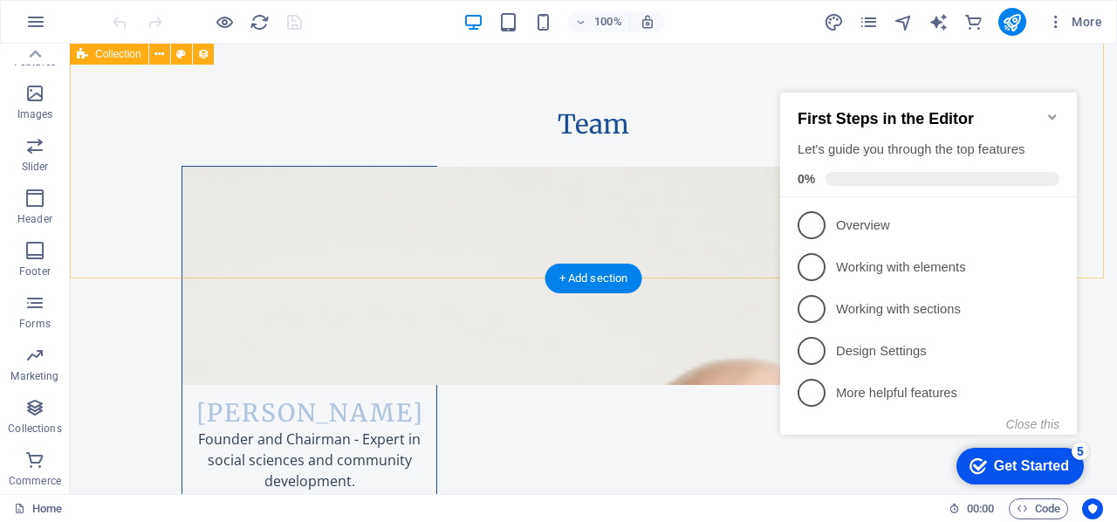
scroll to position [6718, 0]
